Goal: Information Seeking & Learning: Learn about a topic

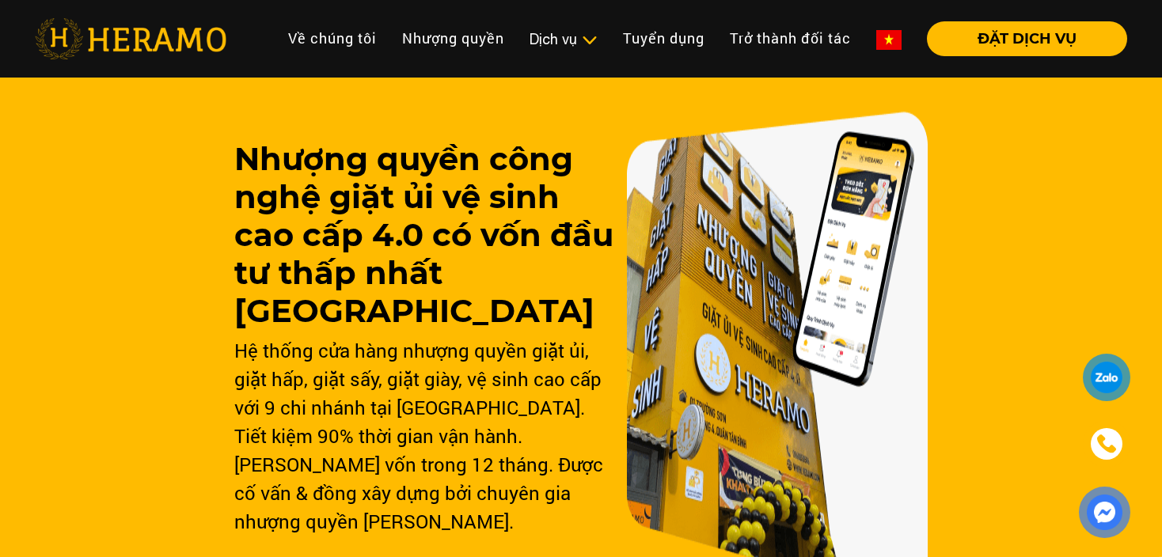
click at [1098, 191] on div "Nhượng quyền công nghệ giặt ủi vệ sinh cao cấp 4.0 có vốn đầu tư thấp nhất Việt…" at bounding box center [581, 359] width 1162 height 579
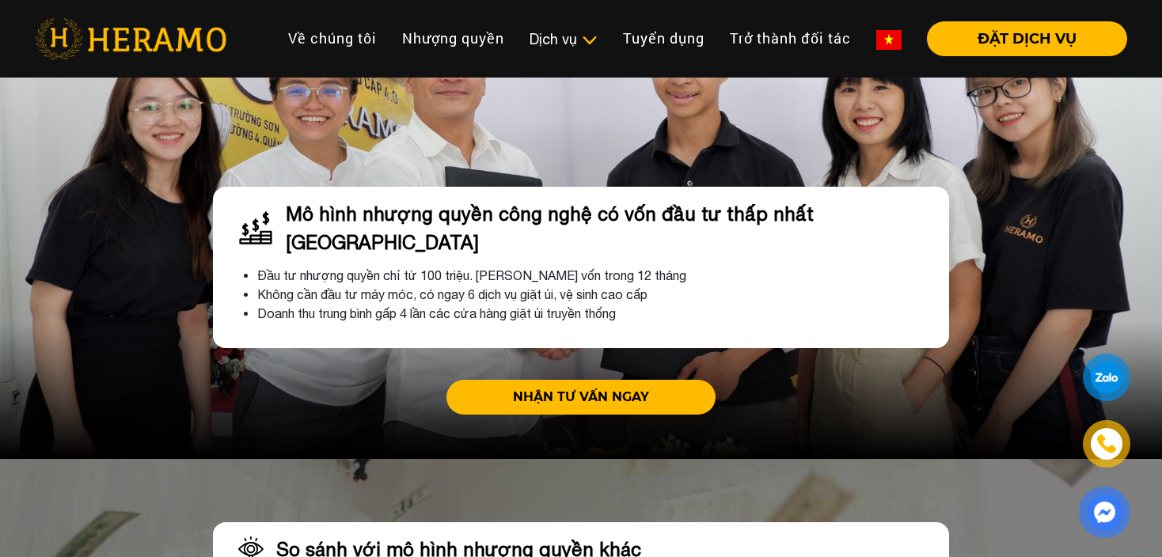
scroll to position [4749, 0]
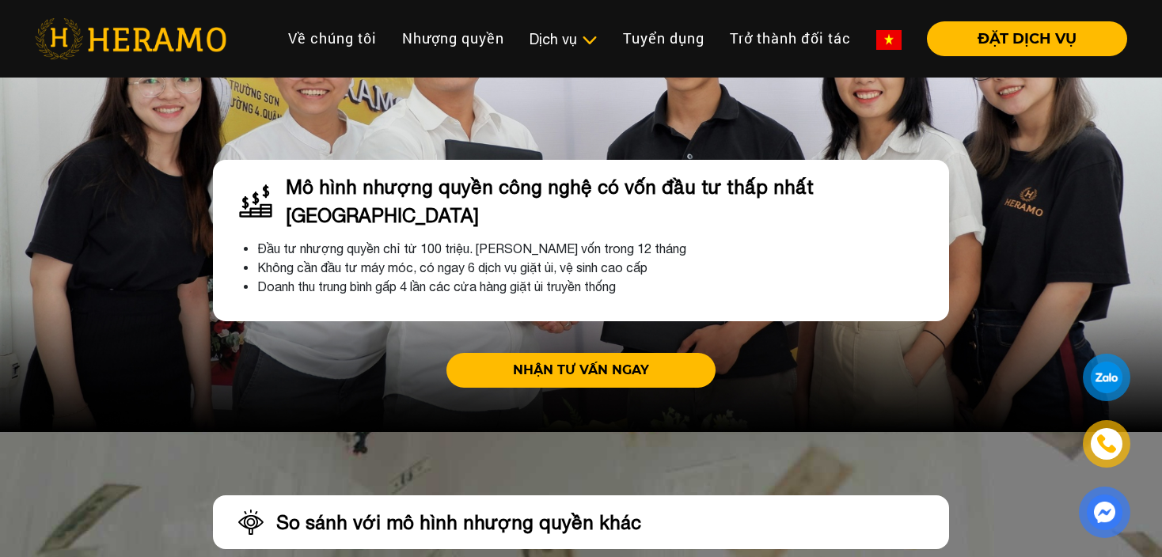
click at [590, 353] on link "NHẬN TƯ VẤN NGAY" at bounding box center [580, 370] width 269 height 35
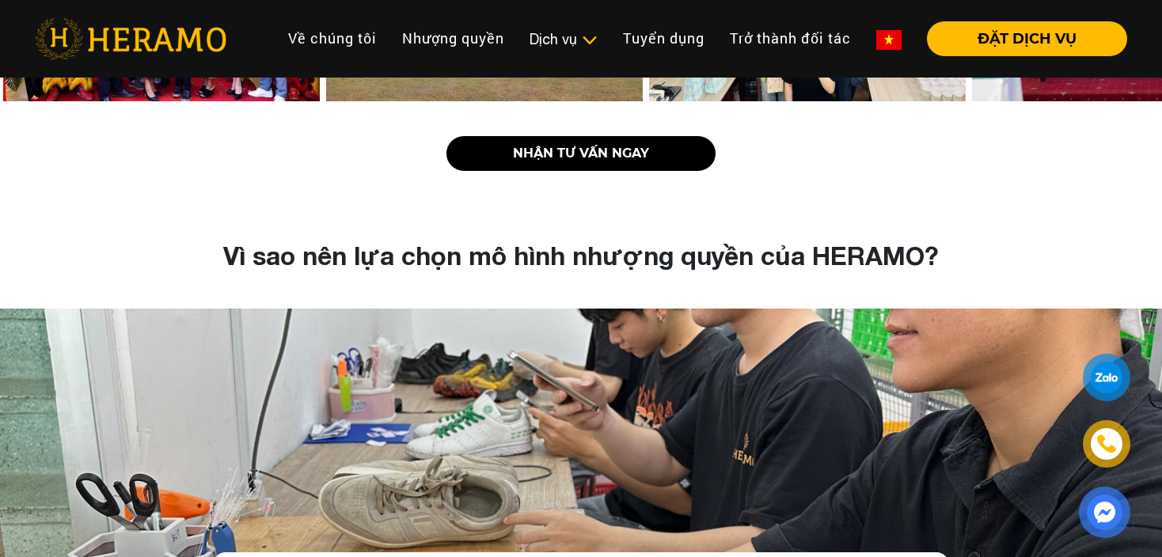
scroll to position [3008, 0]
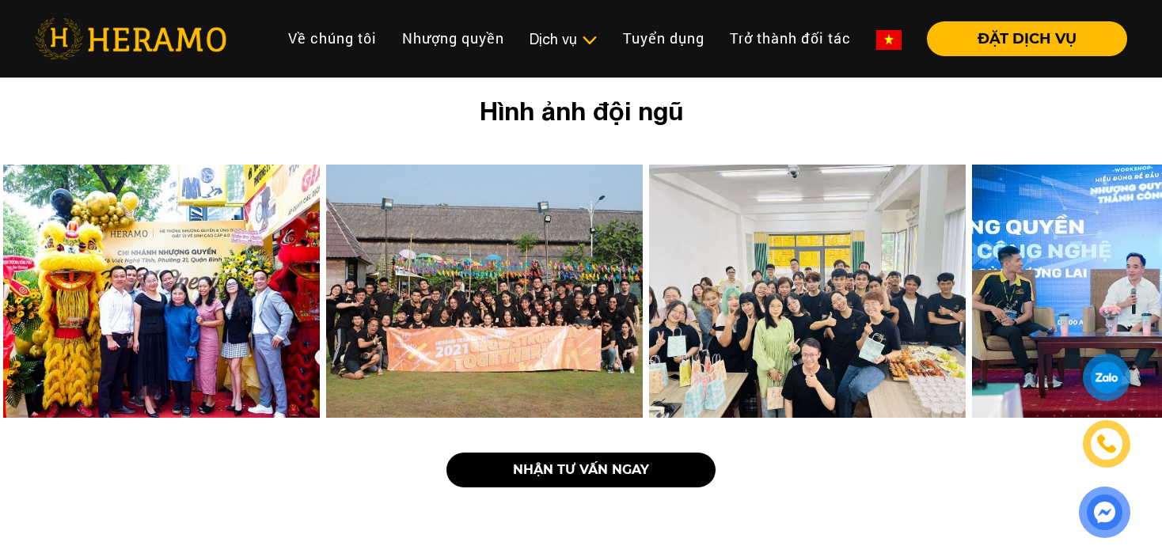
click at [234, 436] on div "NHẬN TƯ VẤN NGAY" at bounding box center [581, 470] width 902 height 73
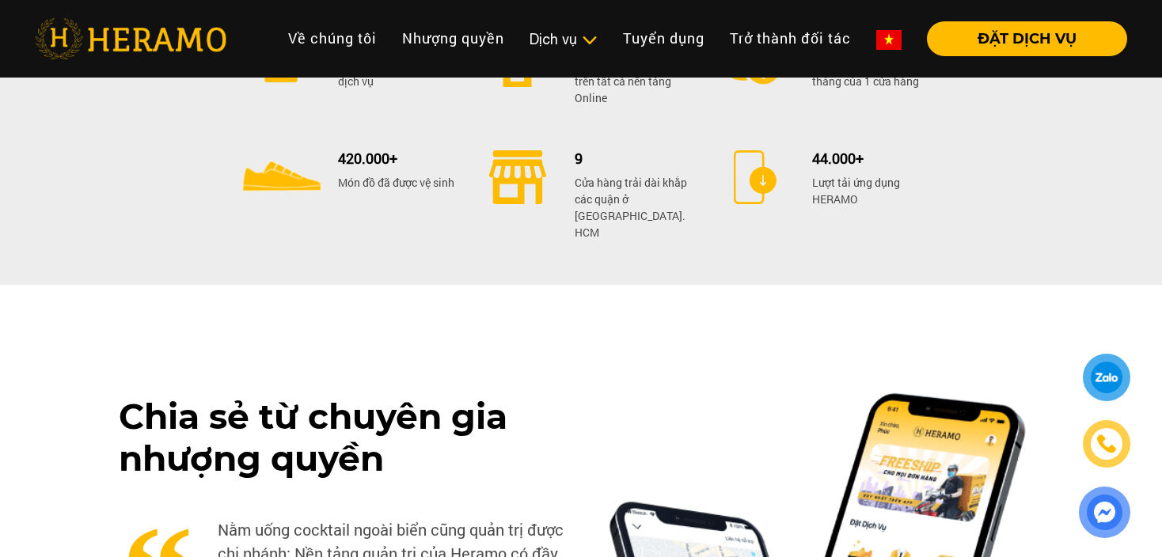
scroll to position [6490, 0]
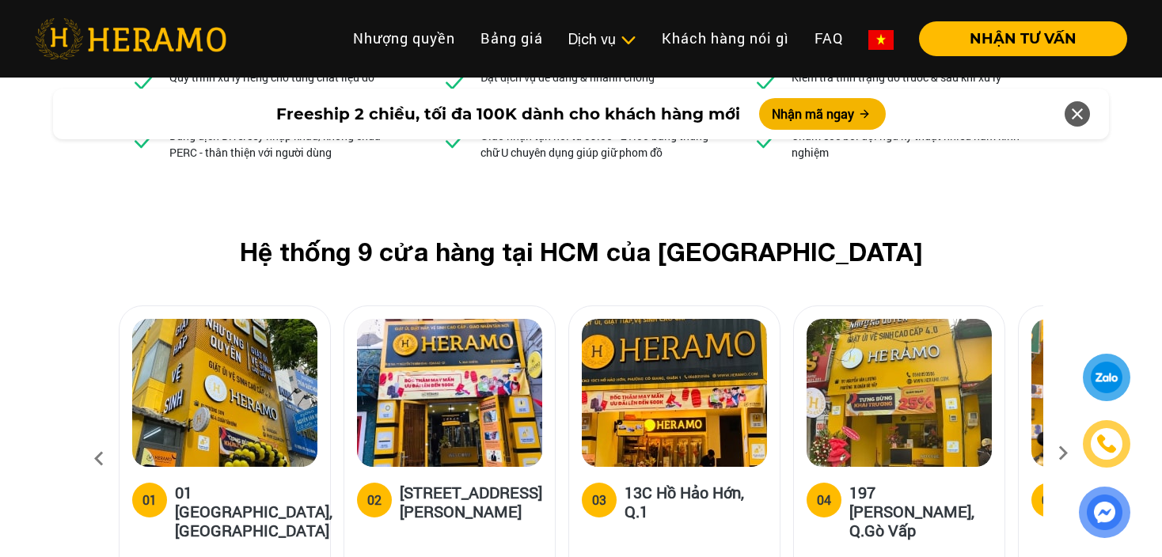
scroll to position [6038, 0]
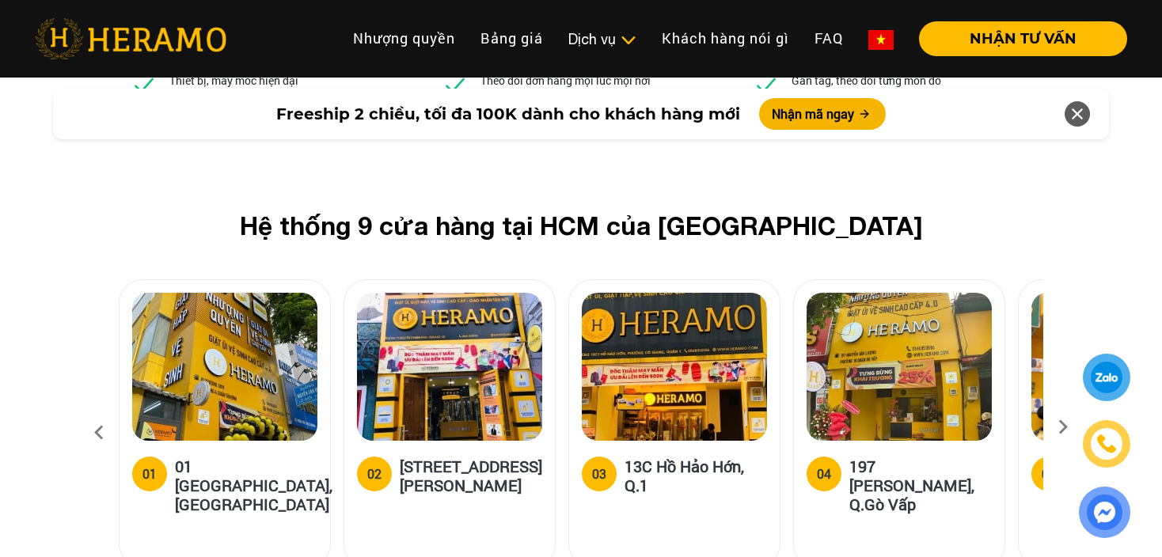
click at [241, 293] on img at bounding box center [224, 367] width 185 height 148
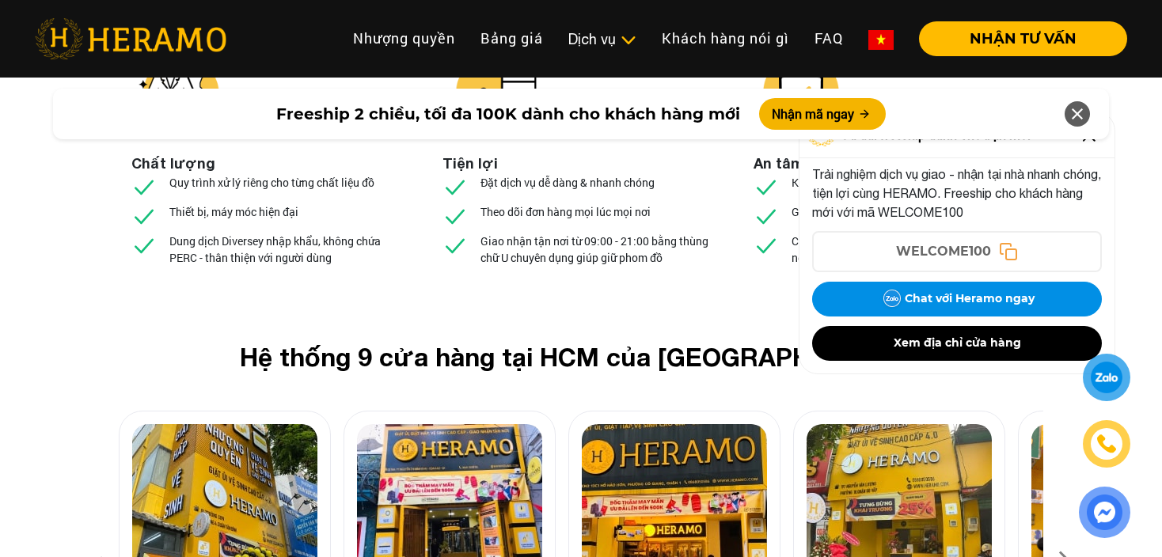
scroll to position [5880, 0]
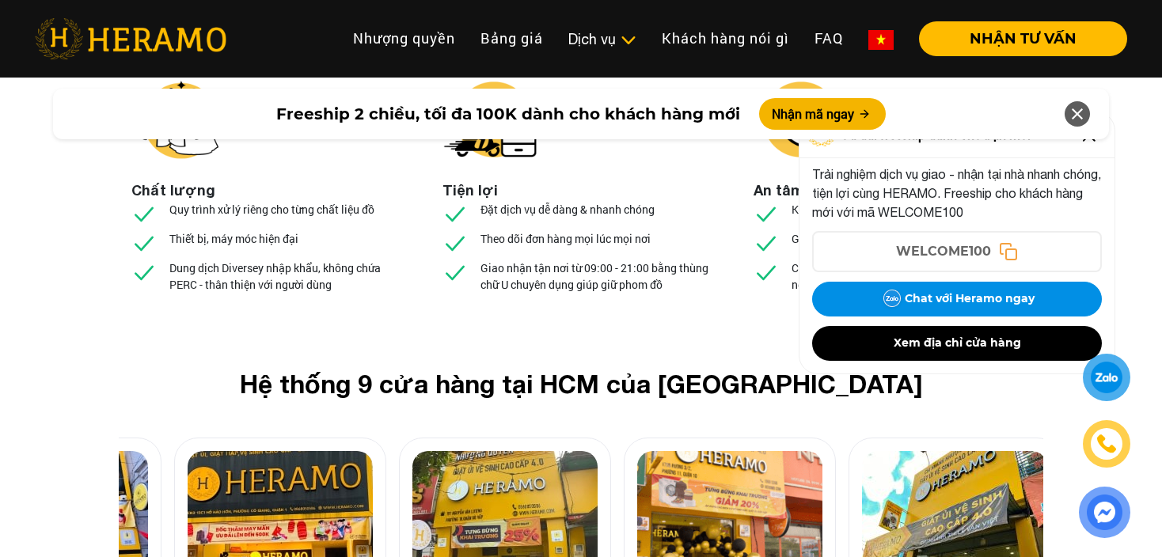
drag, startPoint x: 786, startPoint y: 416, endPoint x: 284, endPoint y: 392, distance: 502.4
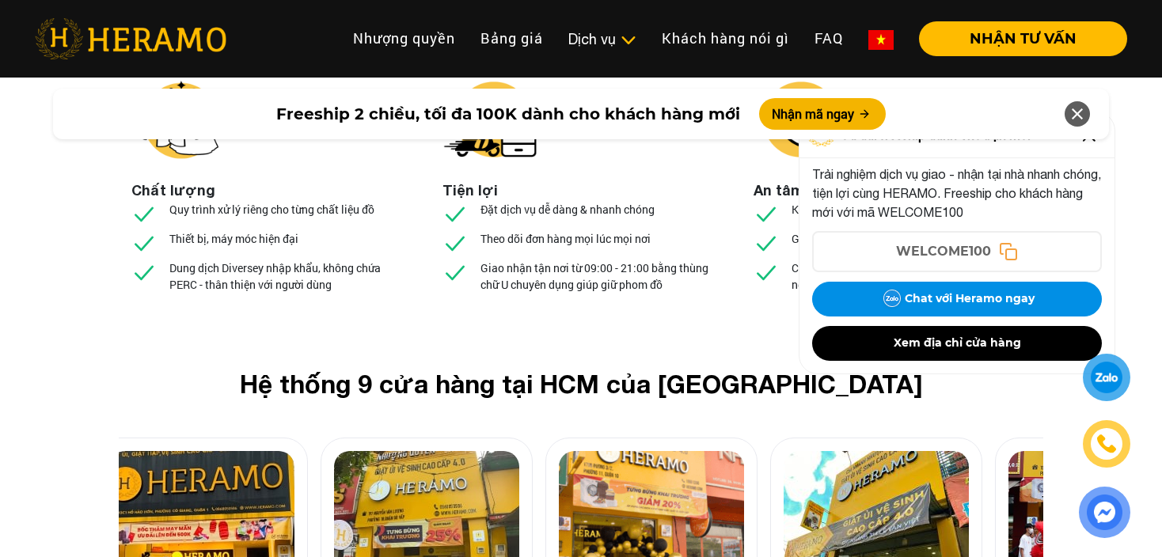
drag, startPoint x: 894, startPoint y: 446, endPoint x: 457, endPoint y: 428, distance: 437.3
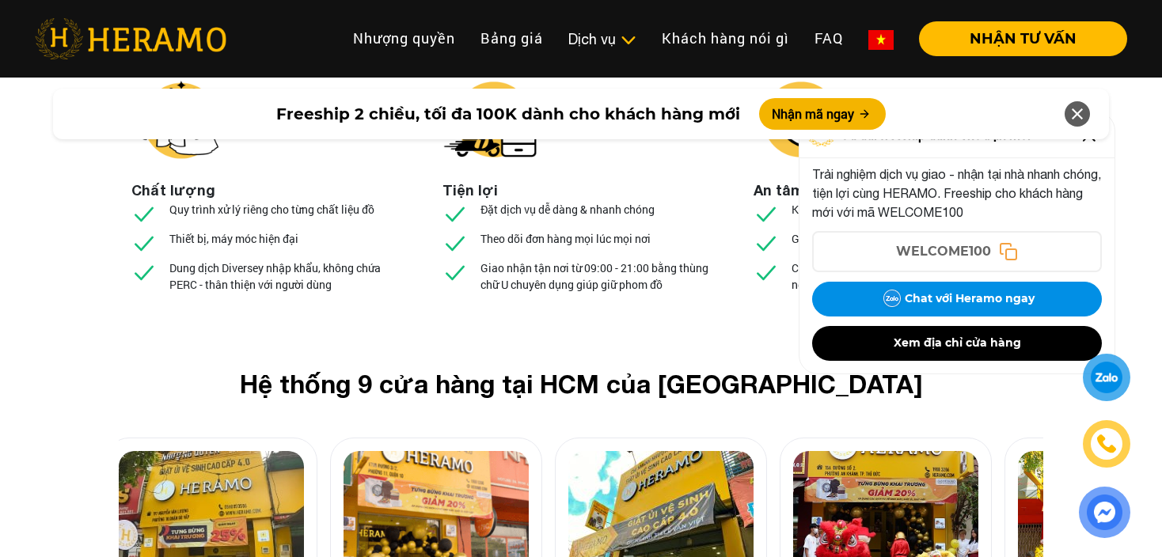
drag, startPoint x: 818, startPoint y: 415, endPoint x: 516, endPoint y: 403, distance: 301.8
click at [568, 451] on img at bounding box center [660, 525] width 185 height 148
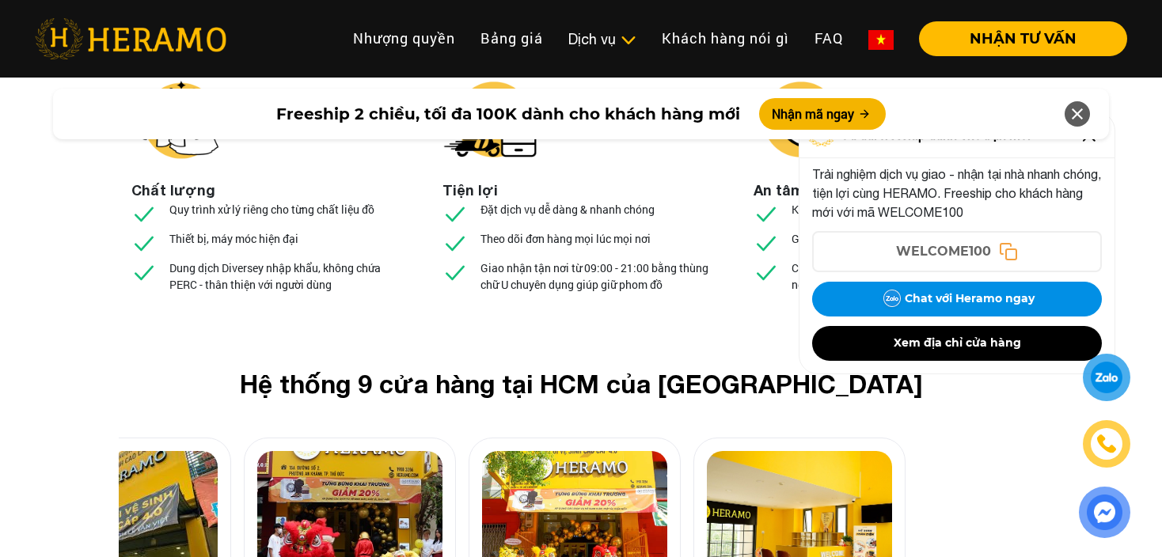
drag, startPoint x: 955, startPoint y: 423, endPoint x: 120, endPoint y: 402, distance: 836.1
click at [257, 451] on img at bounding box center [349, 525] width 185 height 148
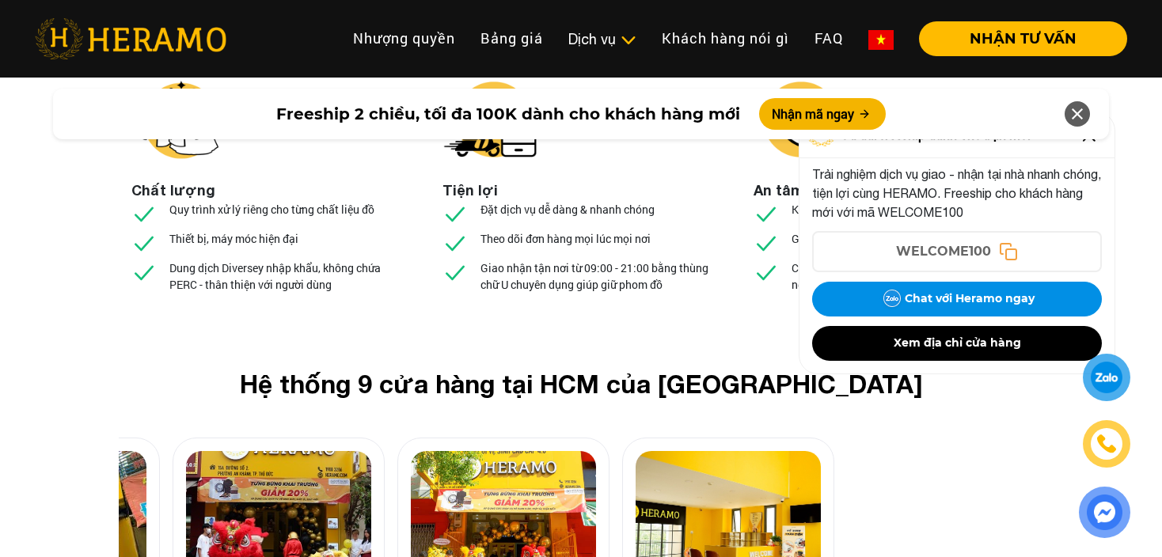
drag, startPoint x: 762, startPoint y: 396, endPoint x: -4, endPoint y: 378, distance: 766.4
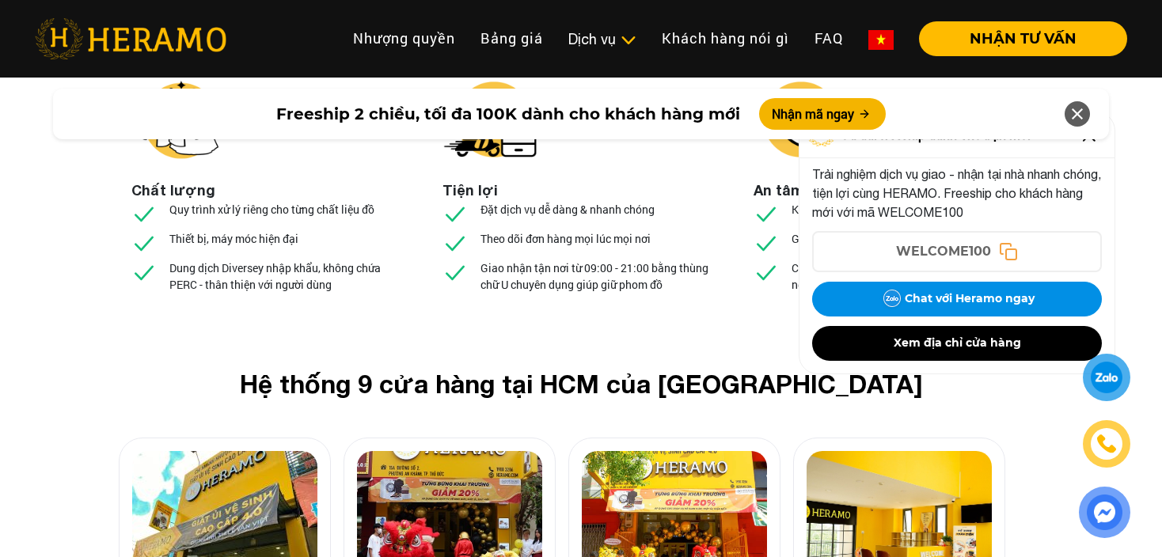
click at [1082, 112] on icon at bounding box center [1077, 114] width 19 height 28
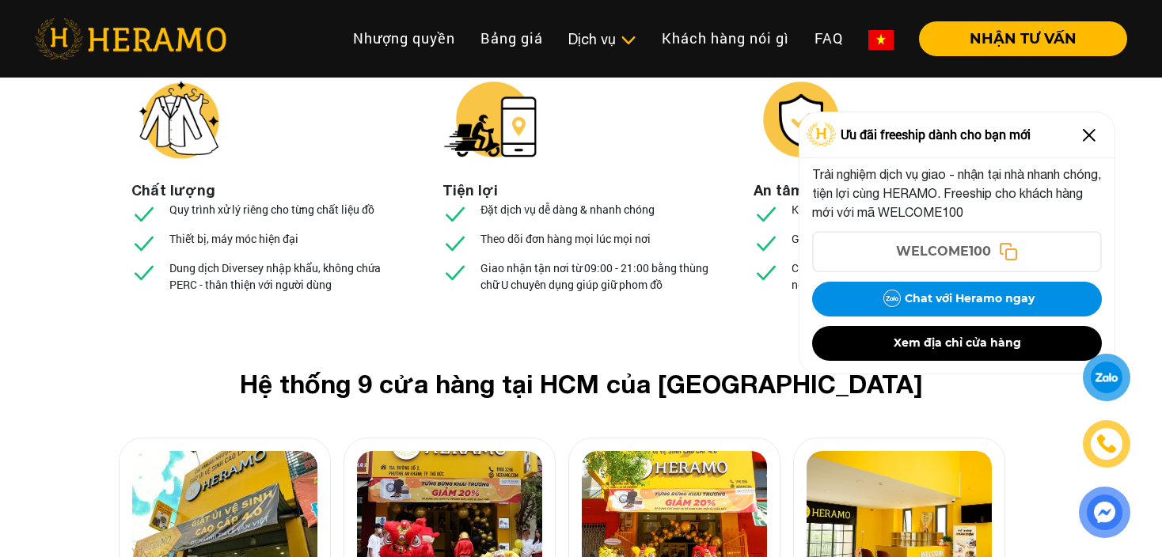
click at [1091, 127] on img at bounding box center [1088, 135] width 25 height 25
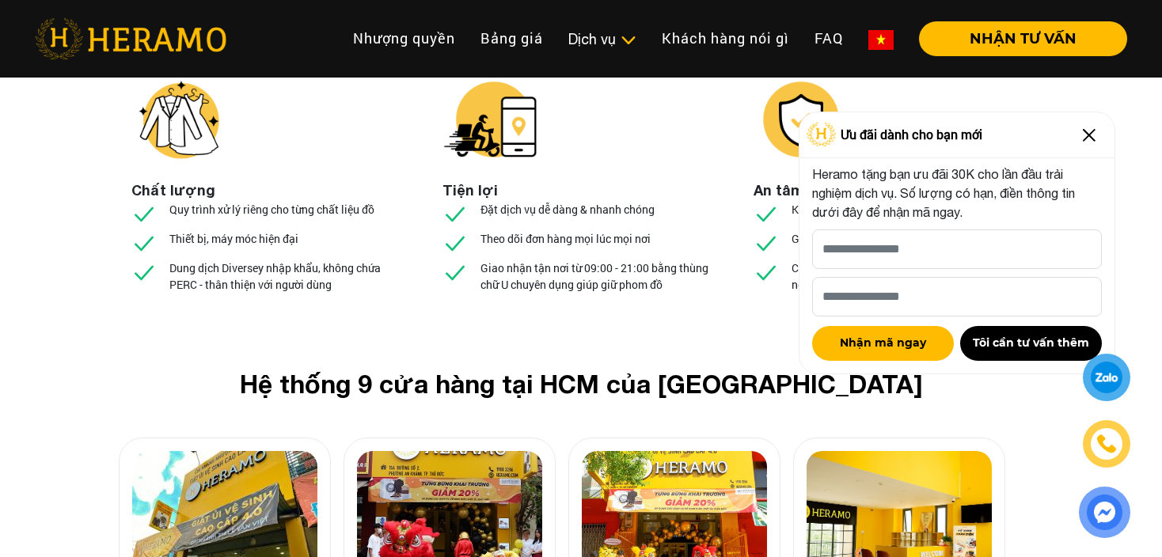
click at [1093, 138] on img at bounding box center [1088, 135] width 25 height 25
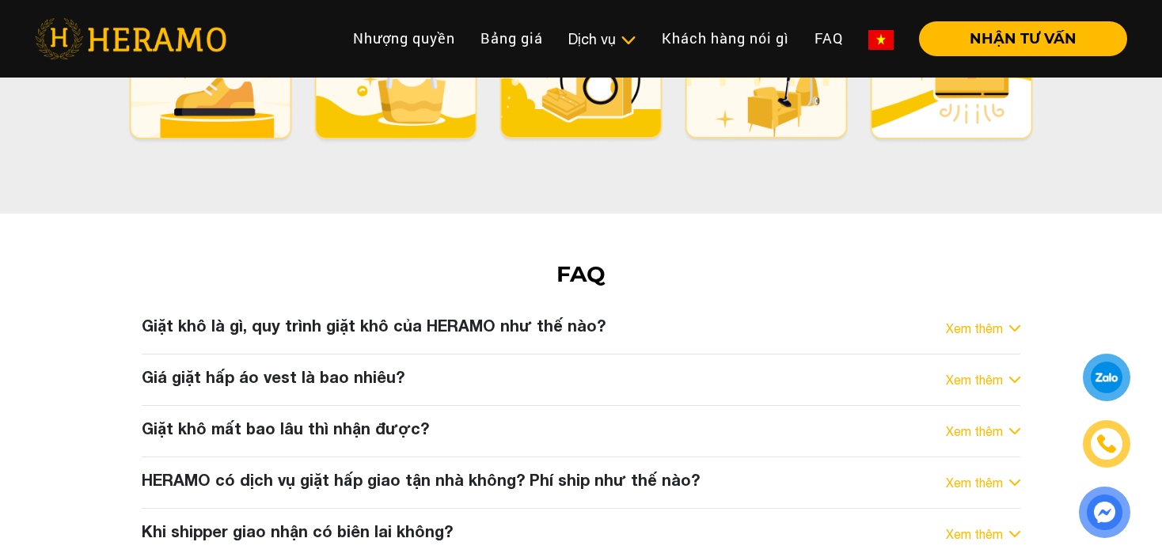
scroll to position [8096, 0]
